Goal: Obtain resource: Obtain resource

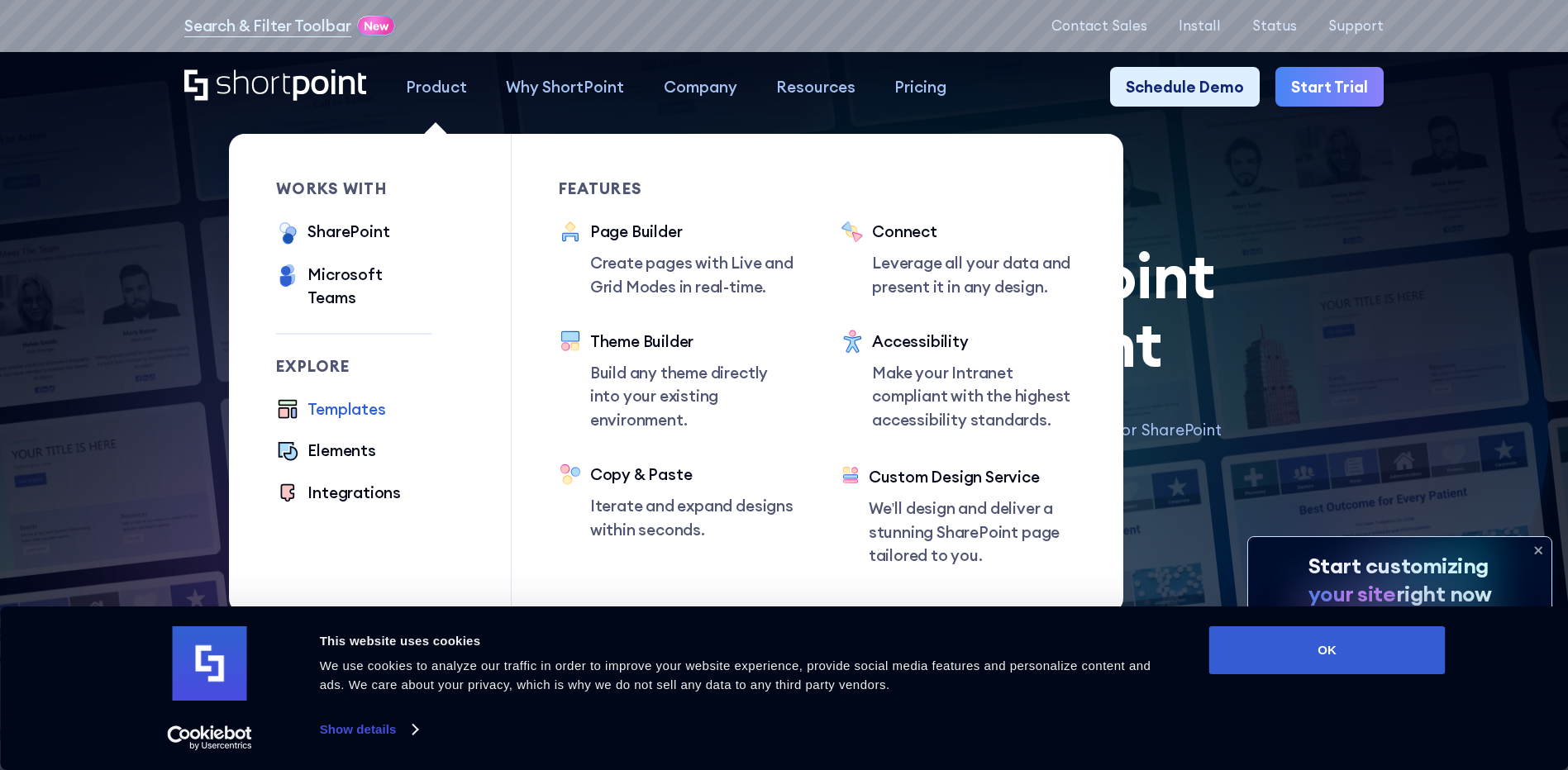
click at [340, 397] on div "Templates" at bounding box center [346, 409] width 78 height 23
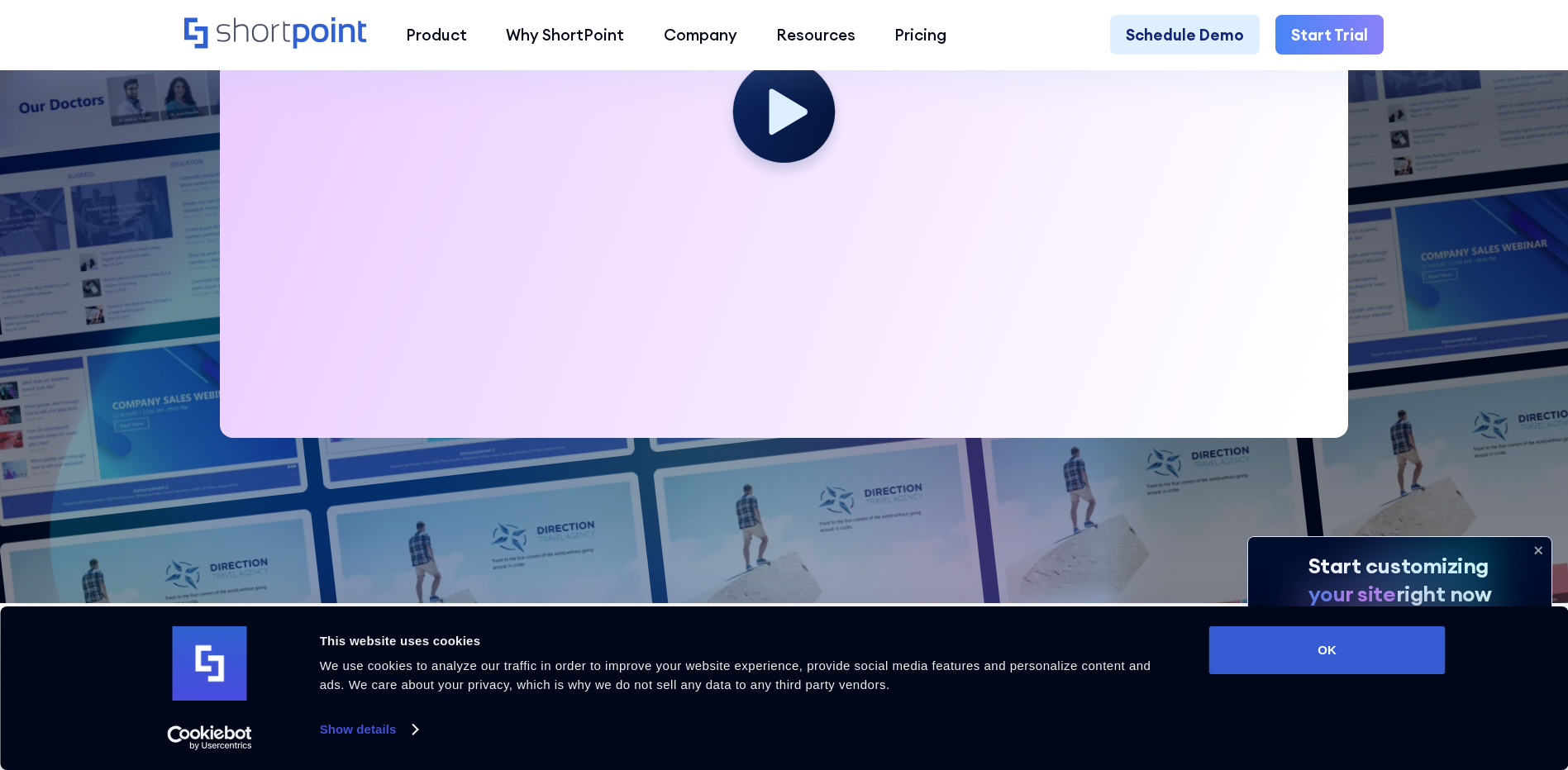
scroll to position [1074, 0]
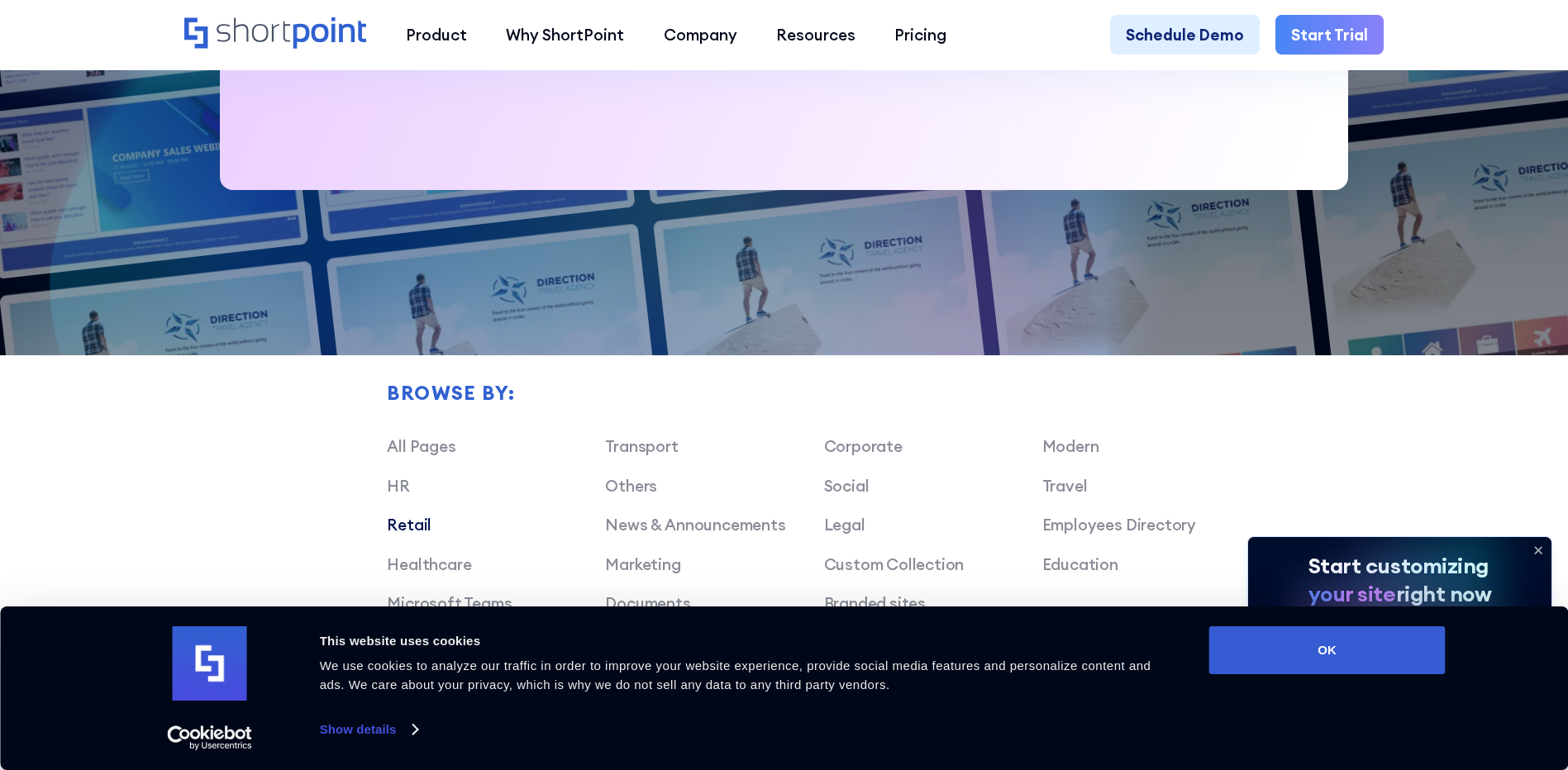
click at [395, 532] on link "Retail" at bounding box center [409, 524] width 45 height 20
click at [412, 534] on link "Retail" at bounding box center [409, 524] width 45 height 20
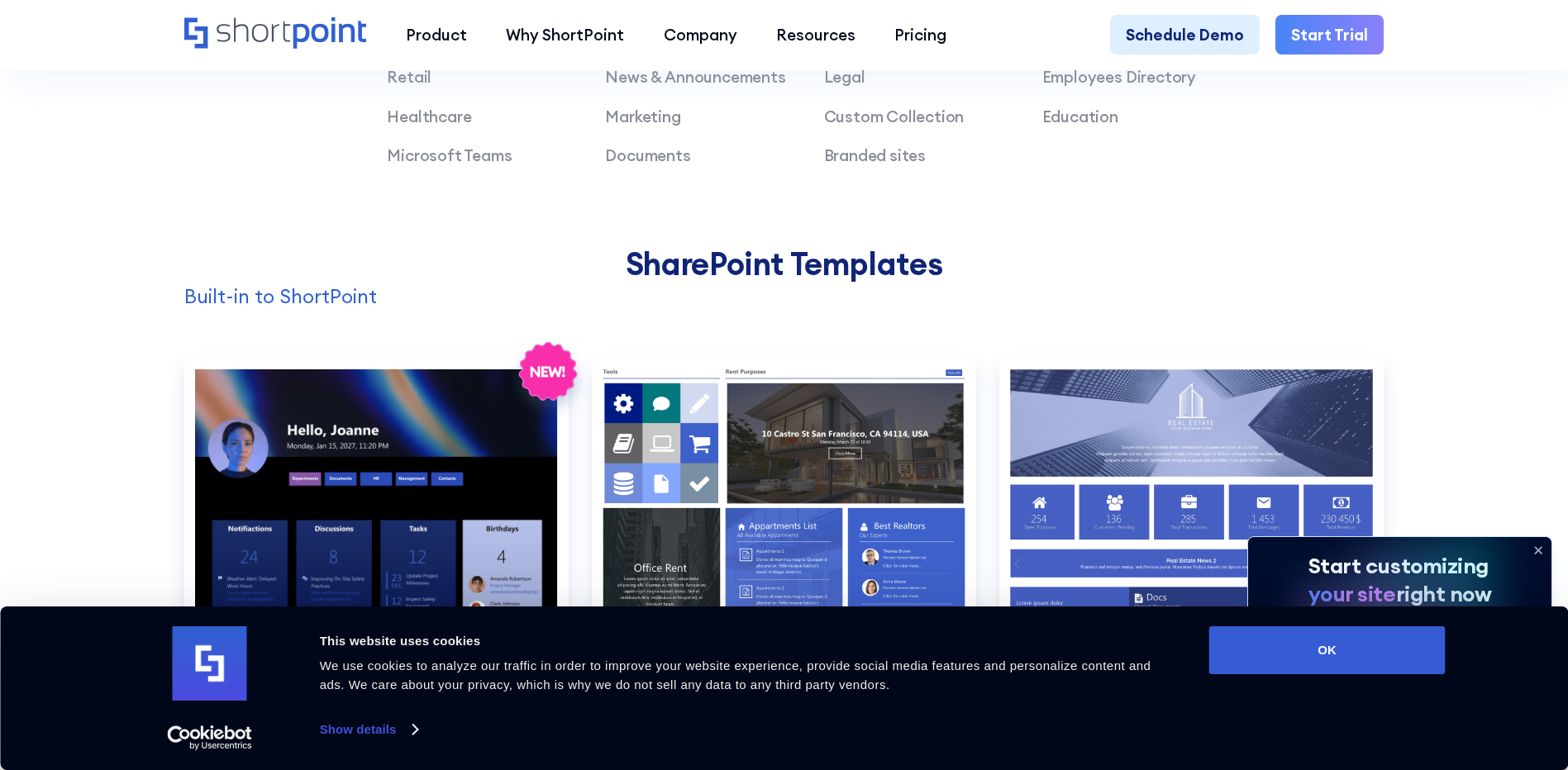
scroll to position [1569, 0]
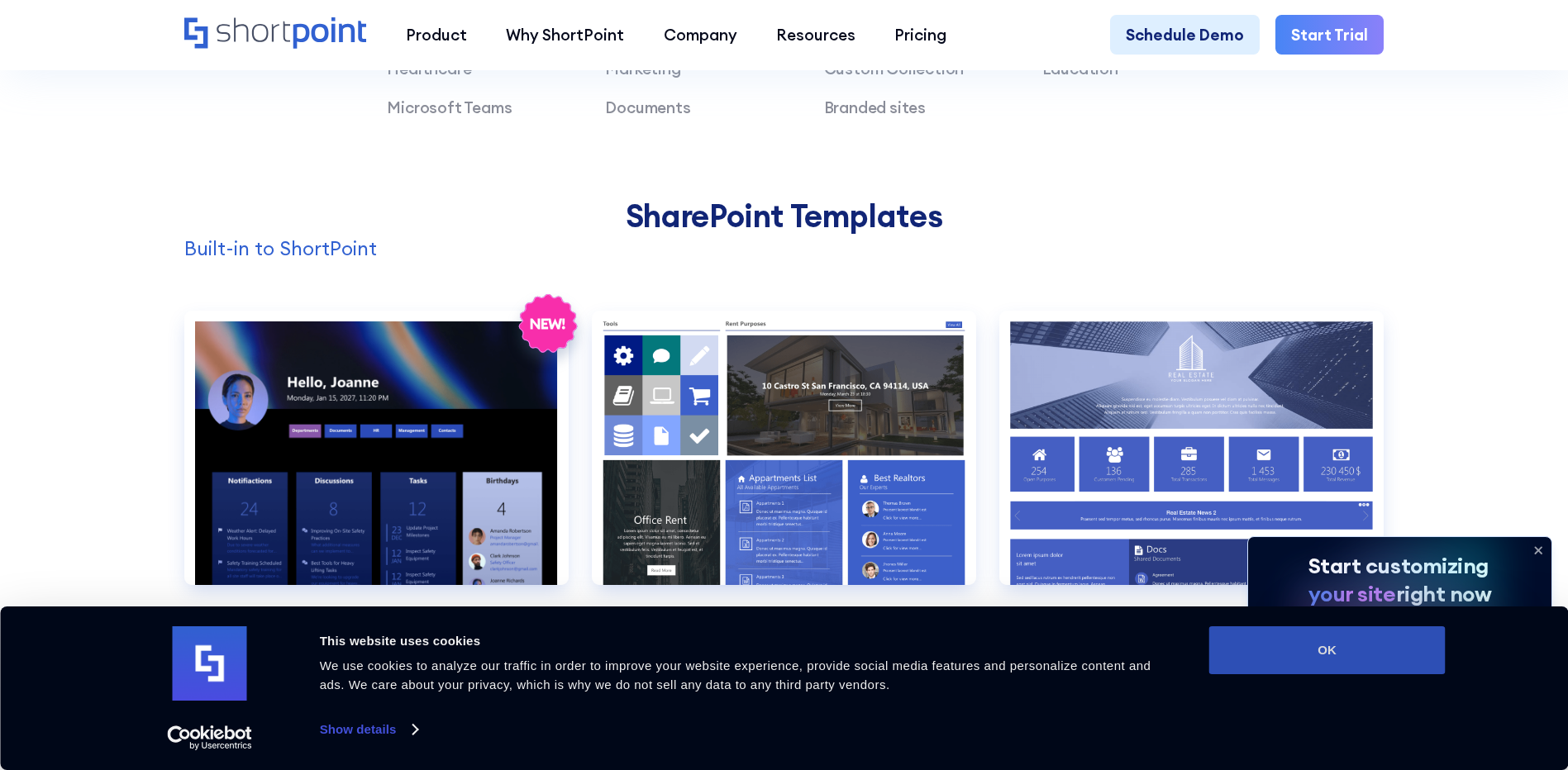
click at [1366, 645] on button "OK" at bounding box center [1327, 650] width 237 height 48
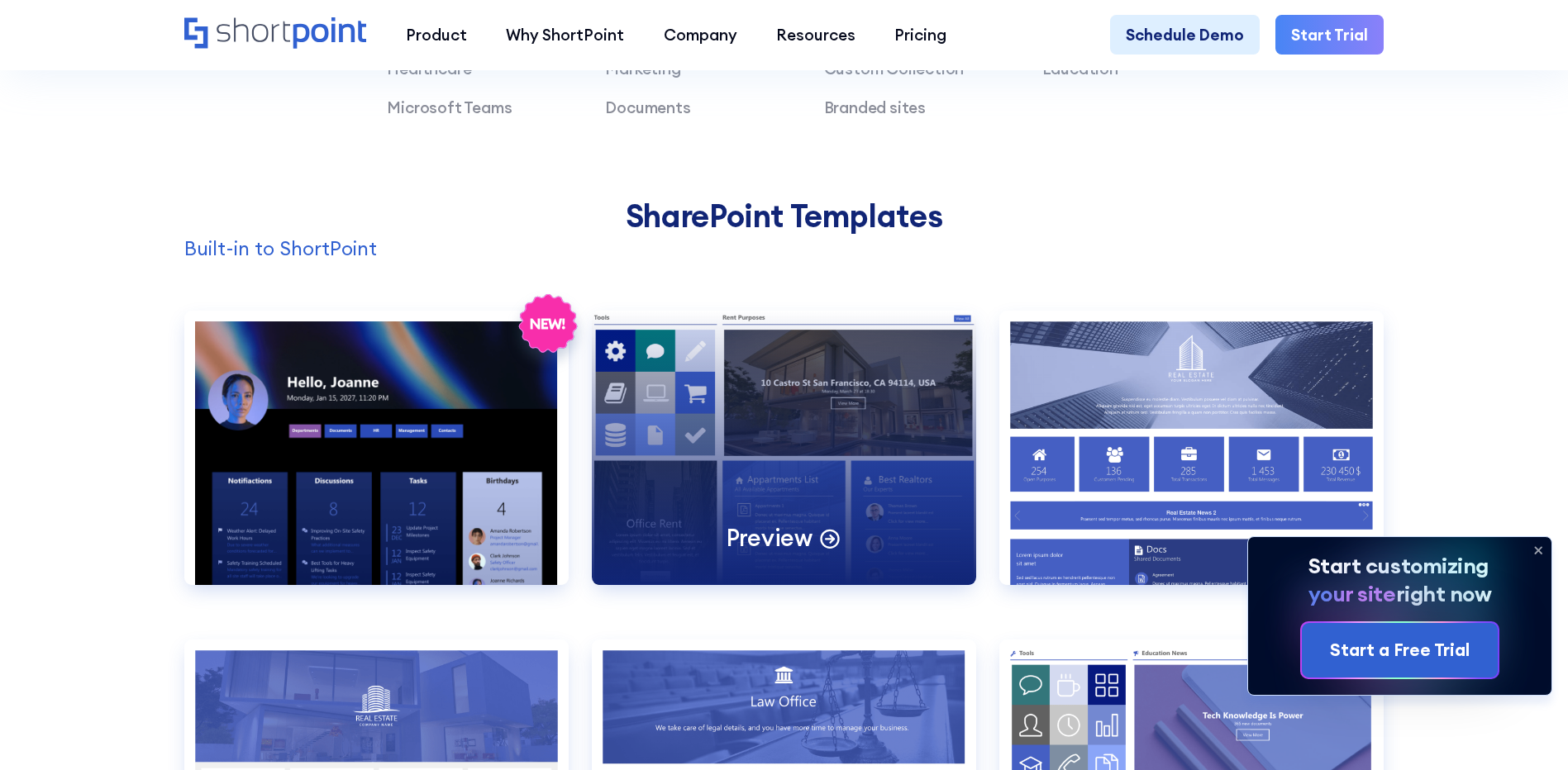
scroll to position [0, 0]
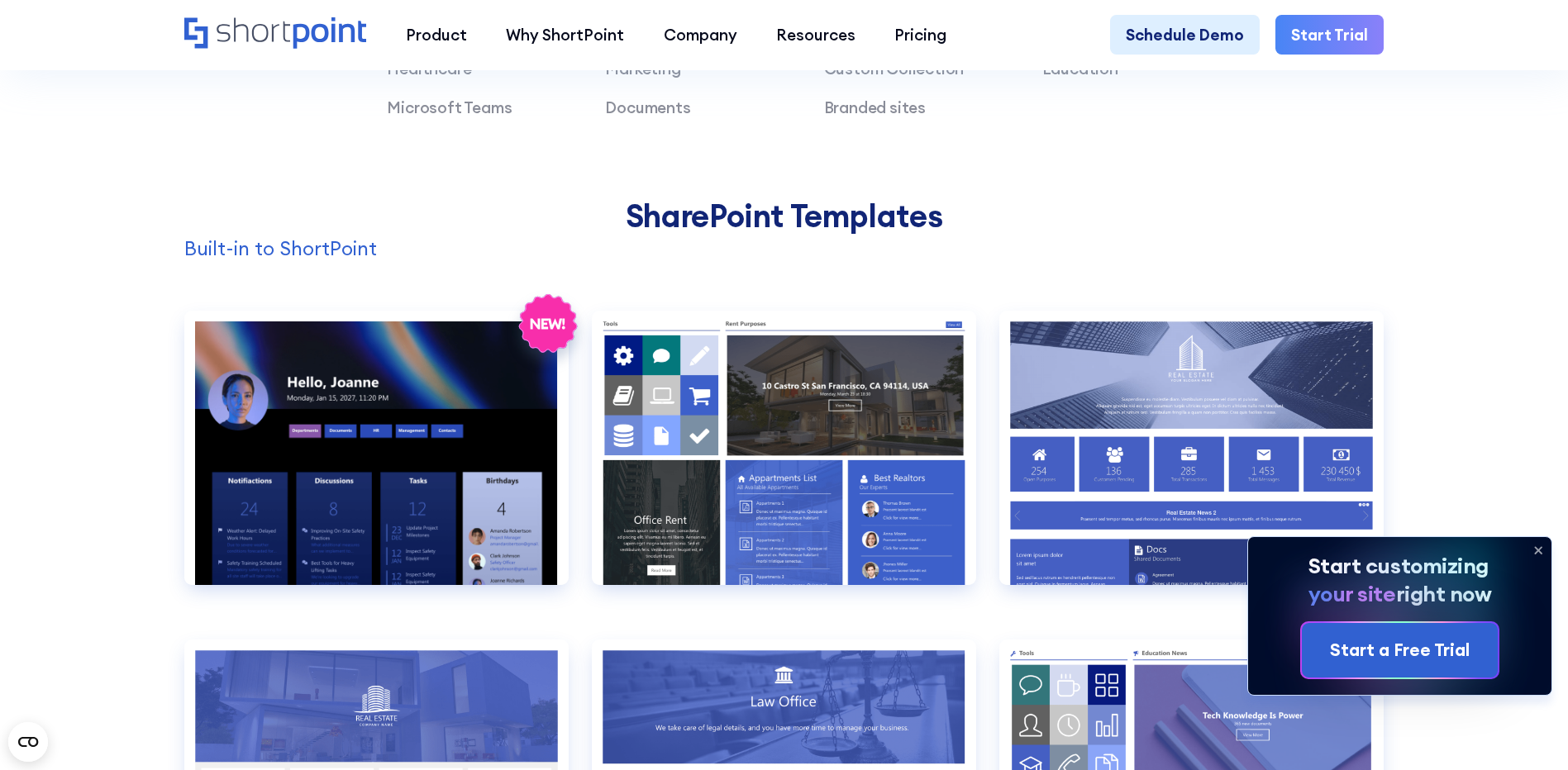
click at [1537, 547] on icon at bounding box center [1538, 549] width 7 height 7
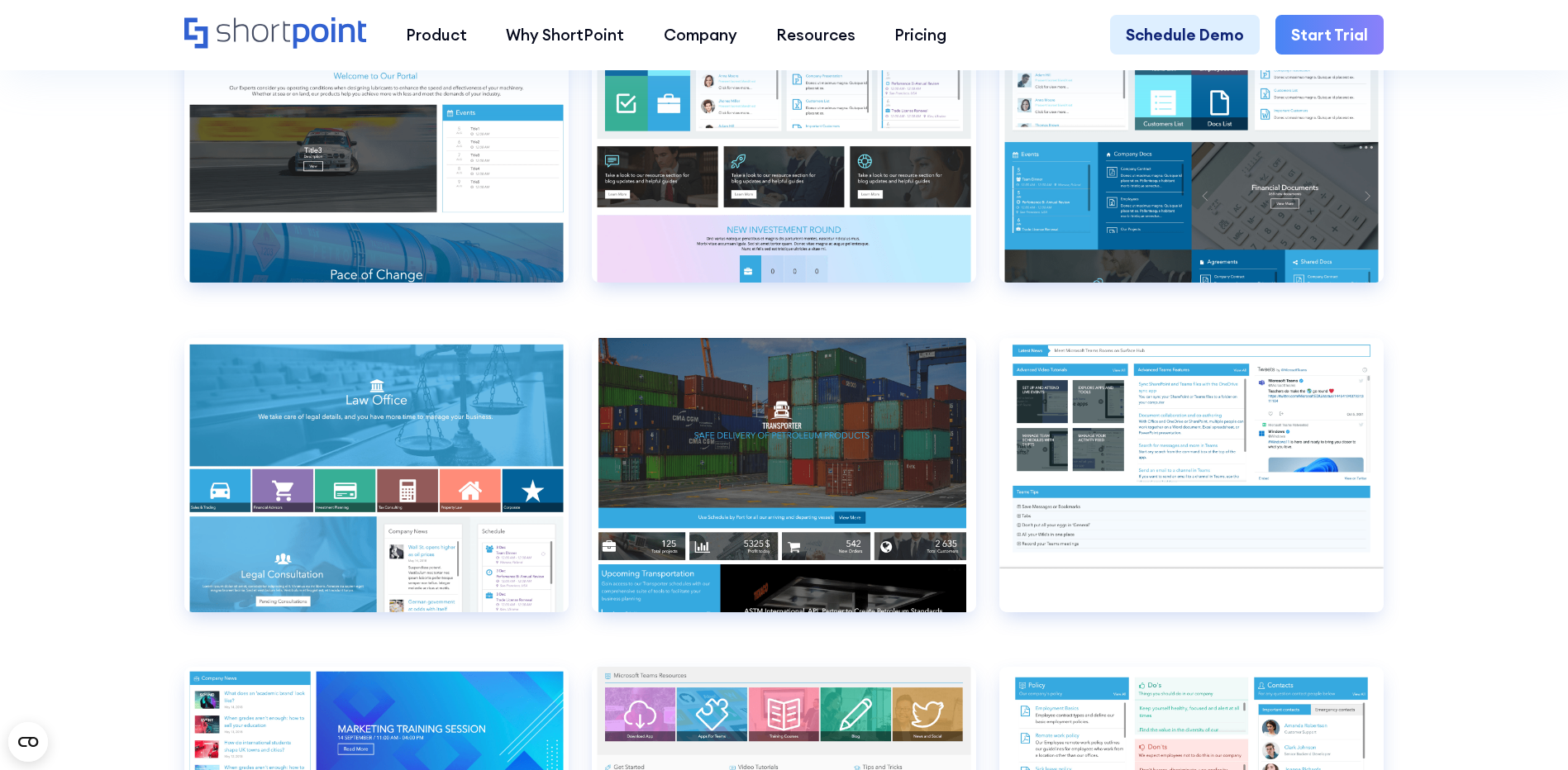
scroll to position [9502, 0]
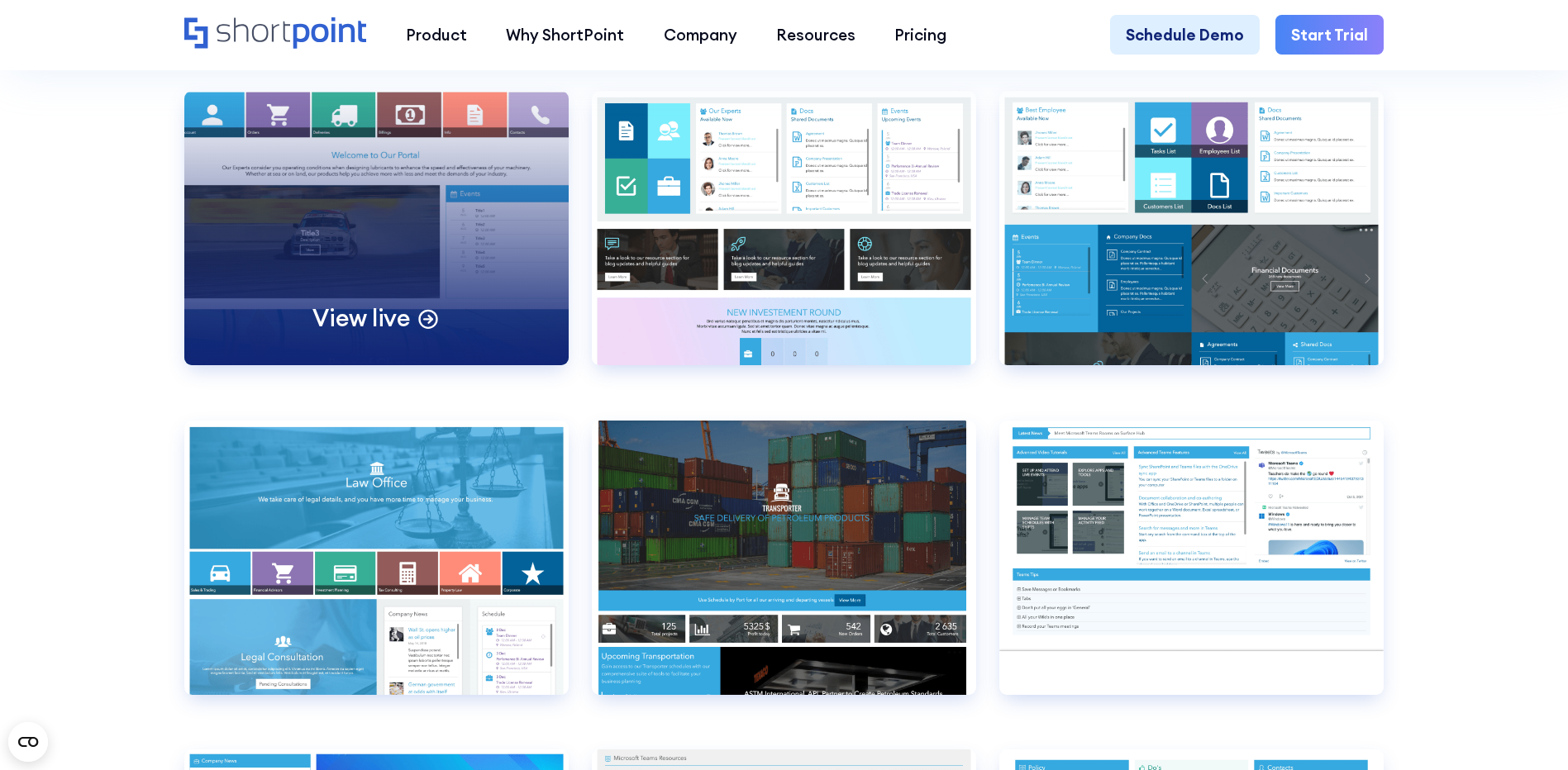
click at [365, 241] on div "View live" at bounding box center [377, 228] width 384 height 275
